Goal: Find specific page/section

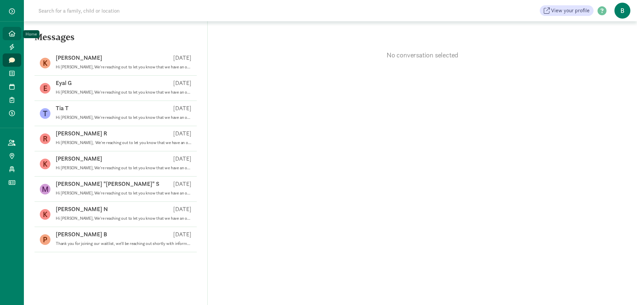
click at [14, 35] on icon at bounding box center [12, 34] width 7 height 6
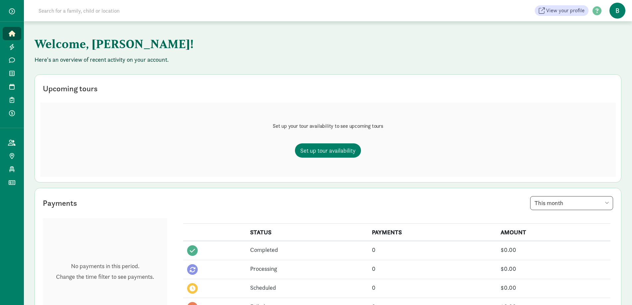
click at [11, 7] on button "button" at bounding box center [12, 11] width 17 height 11
